Goal: Information Seeking & Learning: Check status

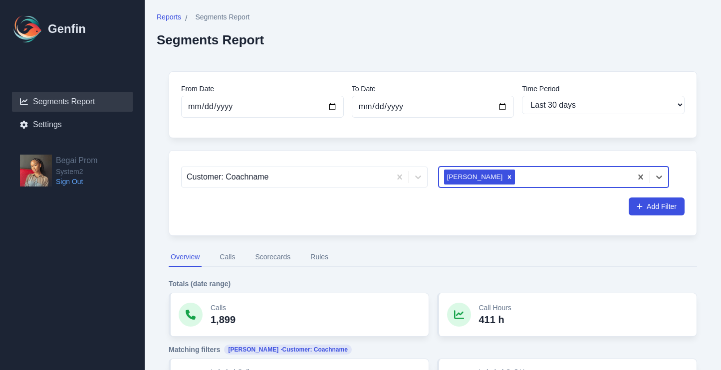
select select "30"
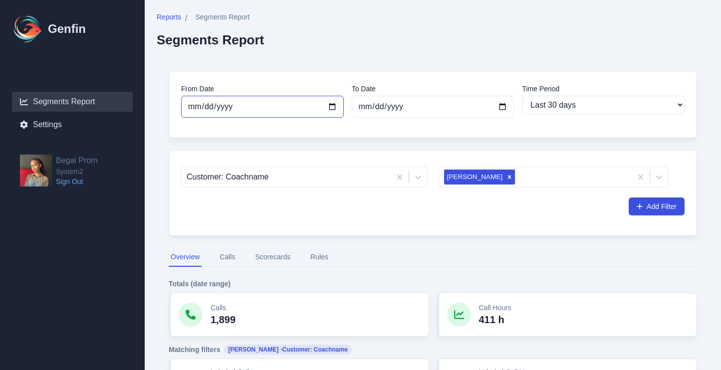
click at [329, 106] on input "2025-08-31" at bounding box center [262, 107] width 163 height 22
type input "[DATE]"
select select "custom"
type input "[DATE]"
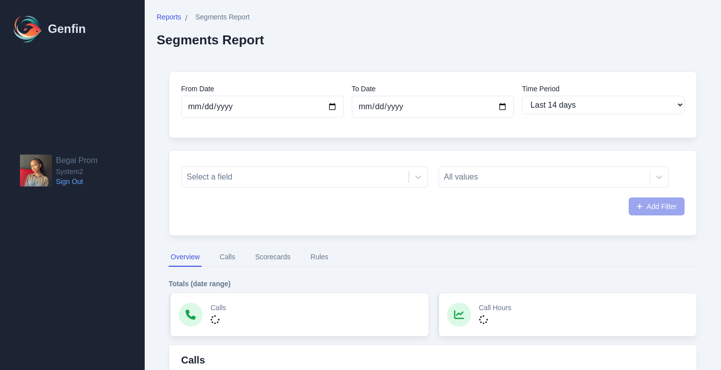
select select "14"
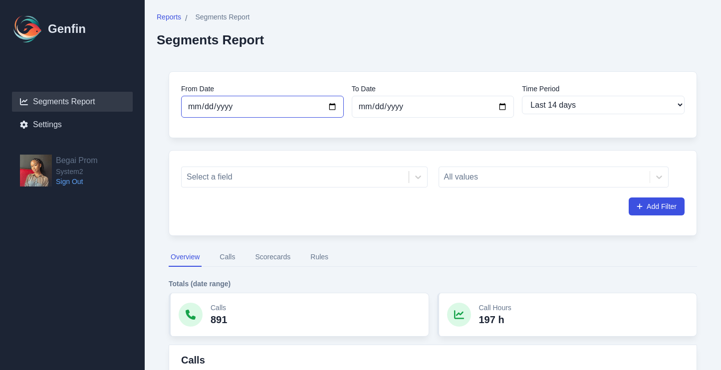
click at [333, 108] on input "[DATE]" at bounding box center [262, 107] width 163 height 22
click at [336, 103] on input "[DATE]" at bounding box center [262, 107] width 163 height 22
type input "[DATE]"
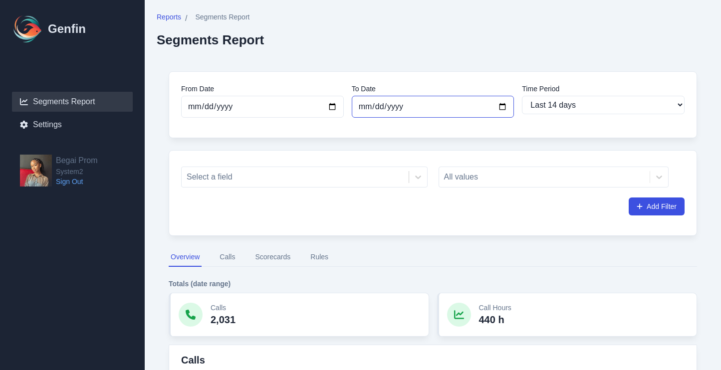
click at [362, 104] on input "[DATE]" at bounding box center [433, 107] width 163 height 22
click at [502, 100] on input "[DATE]" at bounding box center [433, 107] width 163 height 22
click at [502, 104] on input "[DATE]" at bounding box center [433, 107] width 163 height 22
type input "[DATE]"
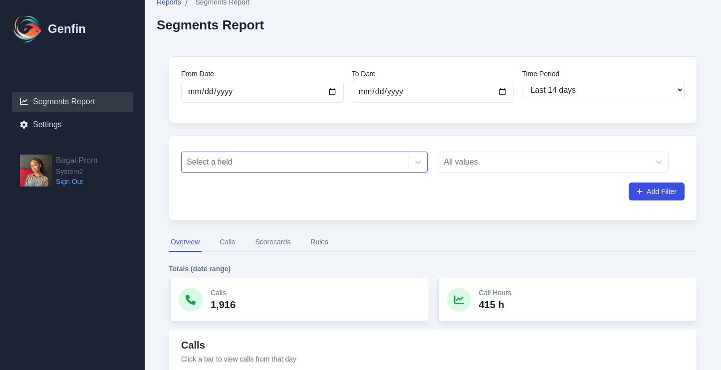
click at [355, 152] on div "Select a field" at bounding box center [304, 160] width 247 height 25
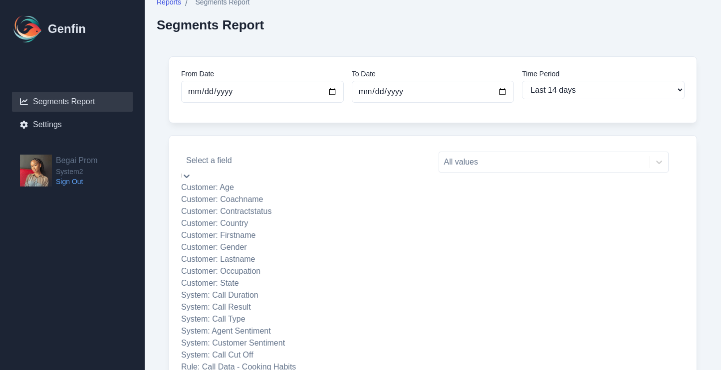
click at [360, 160] on div at bounding box center [304, 161] width 237 height 14
click at [323, 205] on div "Customer: Coachname" at bounding box center [304, 200] width 247 height 12
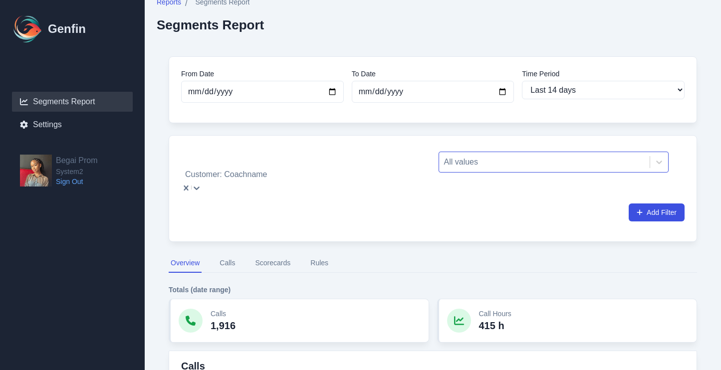
click at [454, 165] on div at bounding box center [544, 162] width 201 height 14
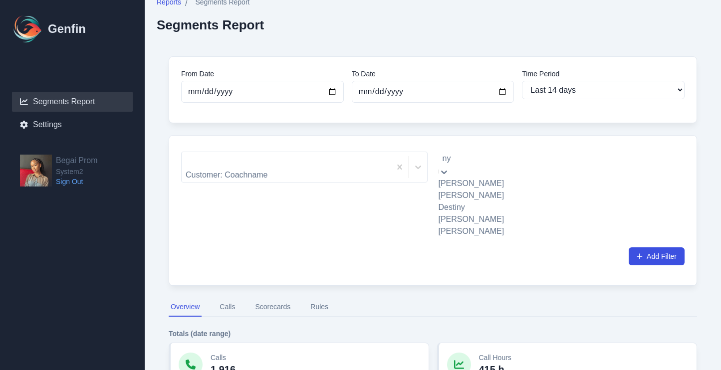
type input "nyl"
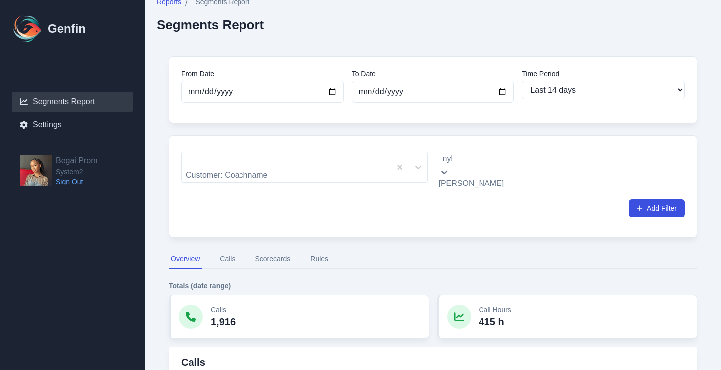
click at [458, 183] on div "[PERSON_NAME]" at bounding box center [554, 184] width 231 height 12
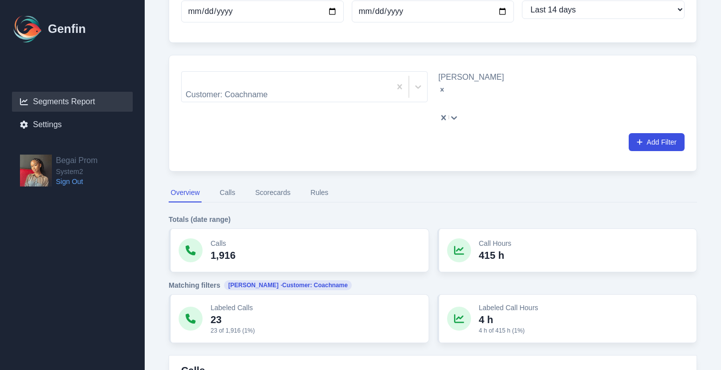
scroll to position [189, 0]
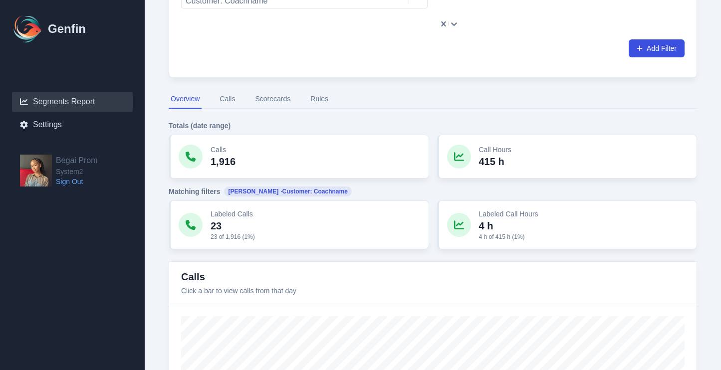
click at [231, 90] on button "Calls" at bounding box center [227, 99] width 19 height 19
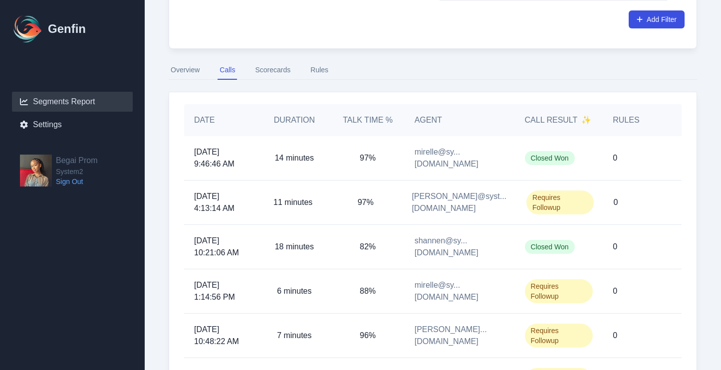
click at [258, 61] on button "Scorecards" at bounding box center [272, 70] width 39 height 19
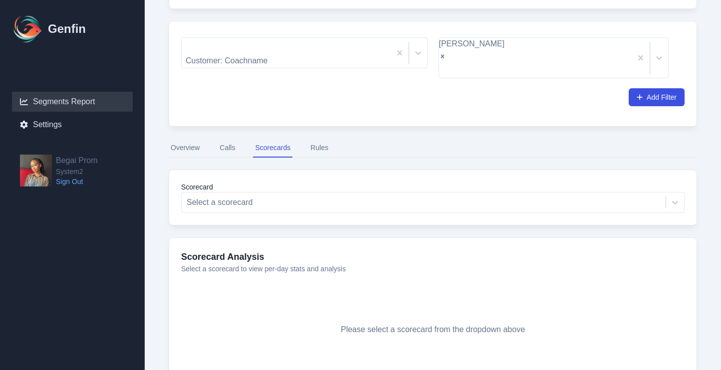
scroll to position [124, 0]
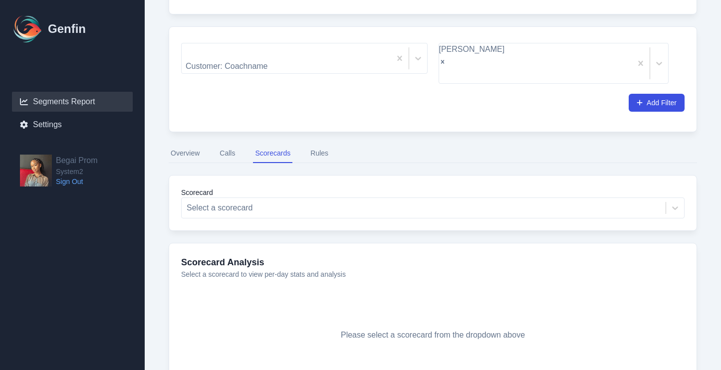
click at [314, 144] on button "Rules" at bounding box center [319, 153] width 22 height 19
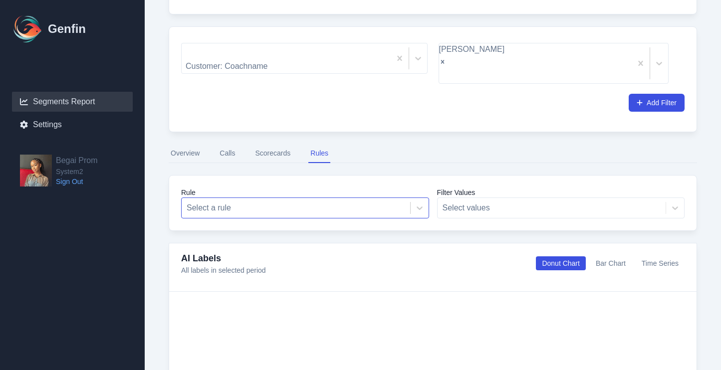
click at [298, 201] on div at bounding box center [296, 208] width 219 height 14
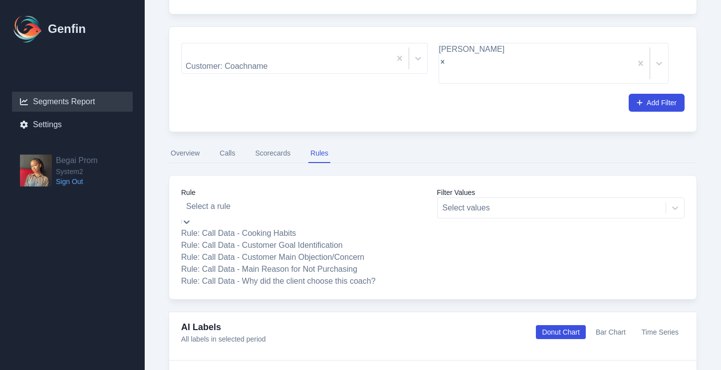
click at [291, 252] on div "Rule: Call Data - Customer Main Objection/Concern" at bounding box center [305, 258] width 248 height 12
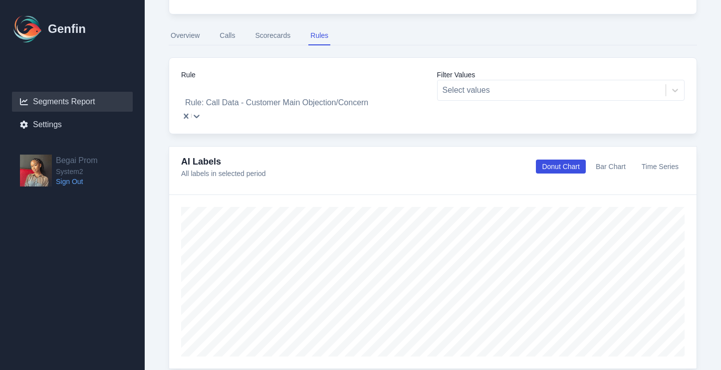
scroll to position [245, 0]
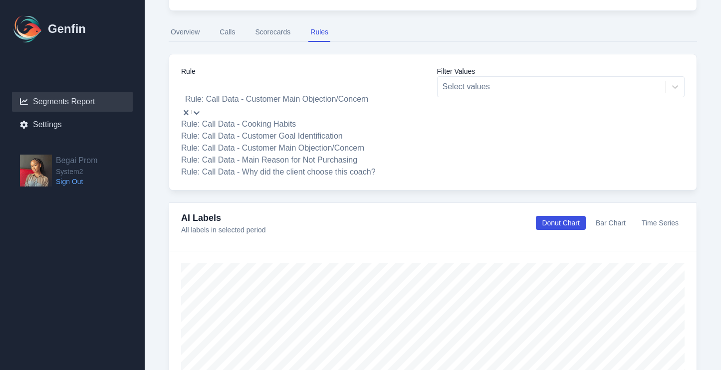
click at [363, 78] on div at bounding box center [305, 85] width 238 height 14
click at [343, 130] on div "Rule: Call Data - Customer Goal Identification" at bounding box center [305, 136] width 248 height 12
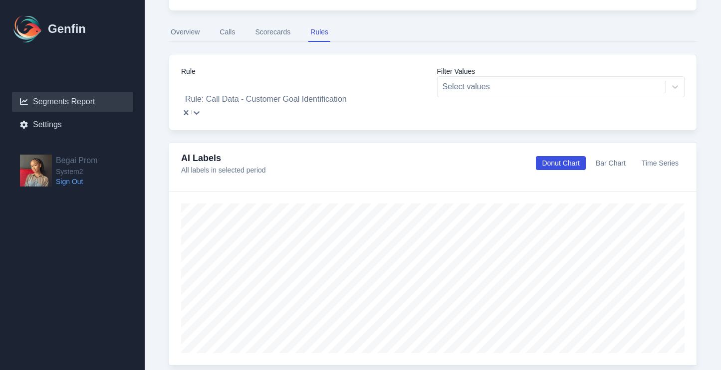
click at [202, 106] on div at bounding box center [197, 112] width 10 height 12
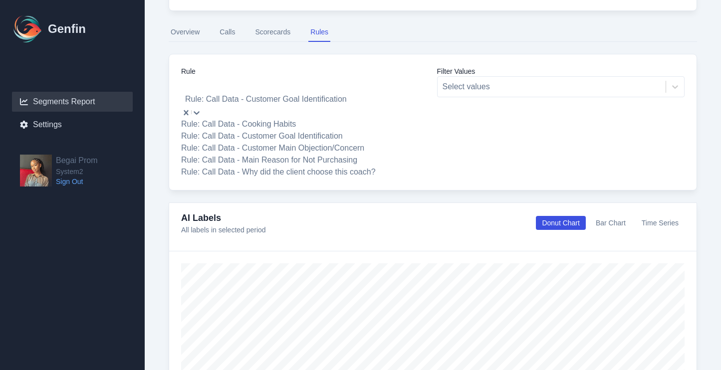
click at [355, 169] on div "Rule: Call Data - Why did the client choose this coach?" at bounding box center [305, 172] width 248 height 12
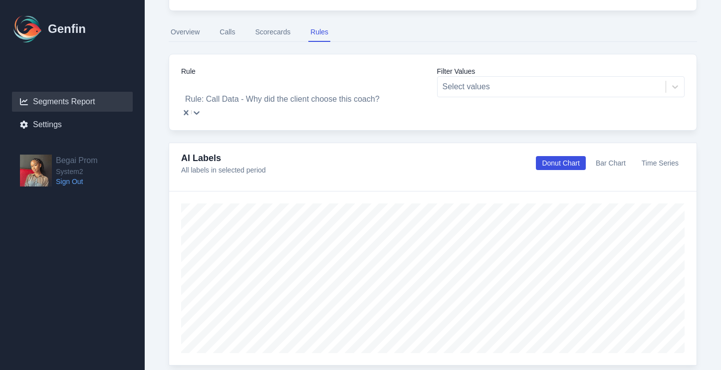
click at [378, 76] on div "Rule: Call Data - Why did the client choose this coach?" at bounding box center [305, 91] width 248 height 30
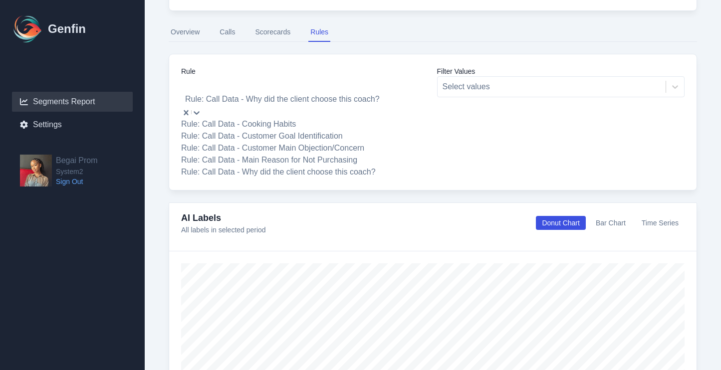
click at [335, 154] on div "Rule: Call Data - Main Reason for Not Purchasing" at bounding box center [305, 160] width 248 height 12
